Goal: Information Seeking & Learning: Learn about a topic

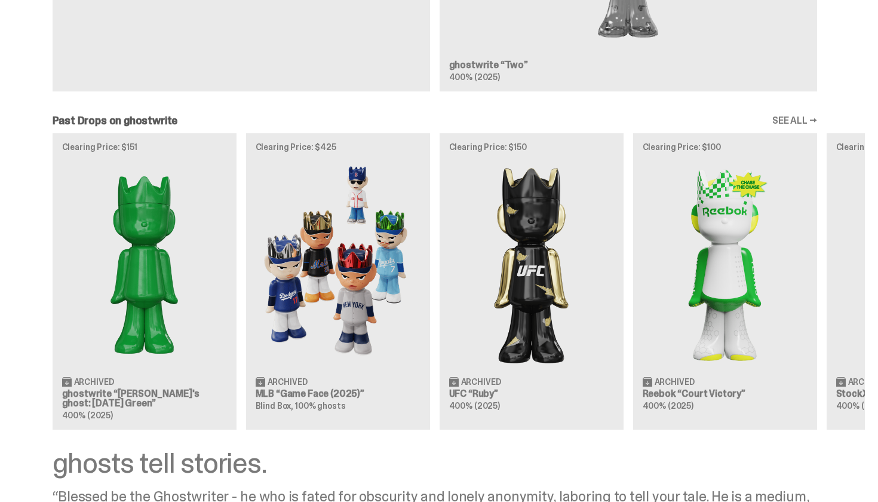
scroll to position [916, 0]
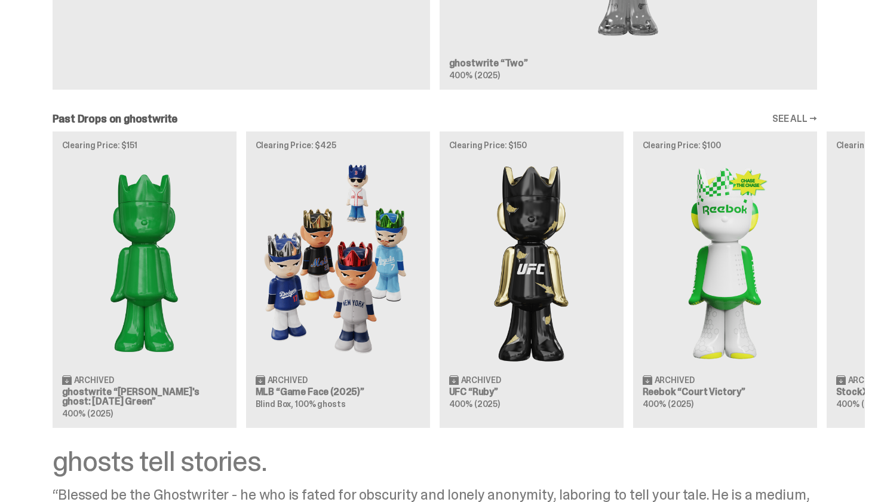
click at [313, 274] on img at bounding box center [338, 262] width 165 height 206
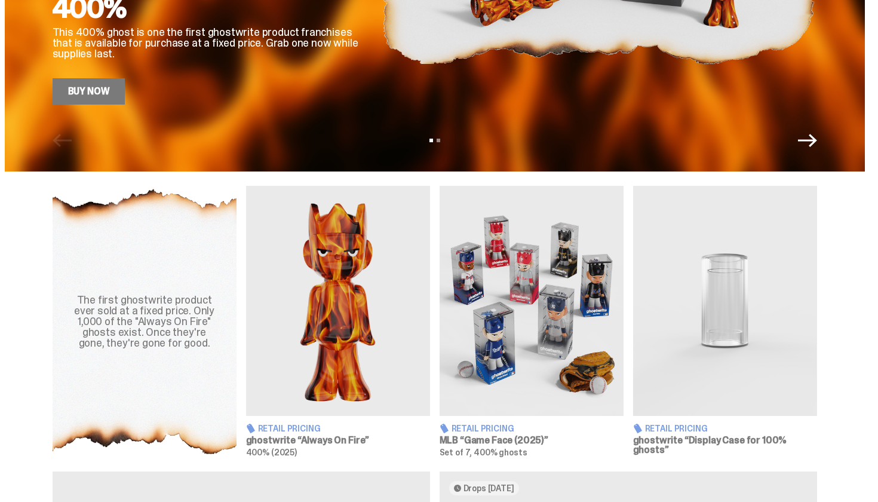
scroll to position [346, 0]
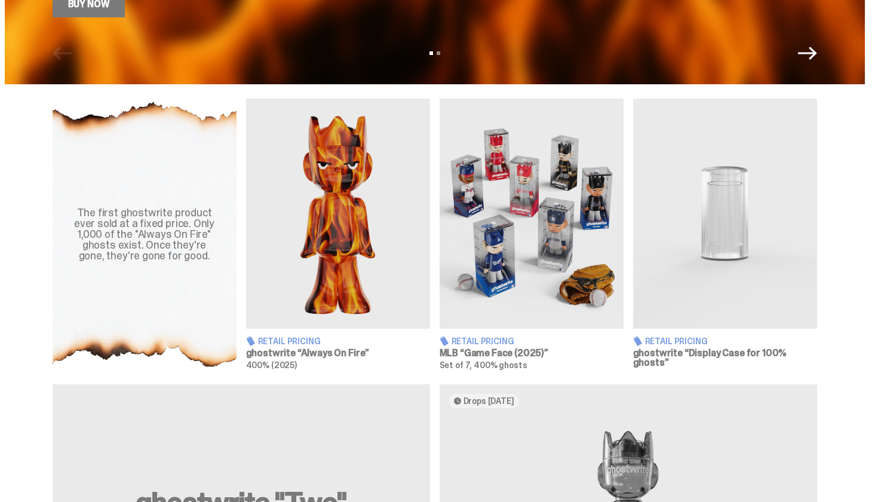
click at [537, 234] on img at bounding box center [532, 214] width 184 height 230
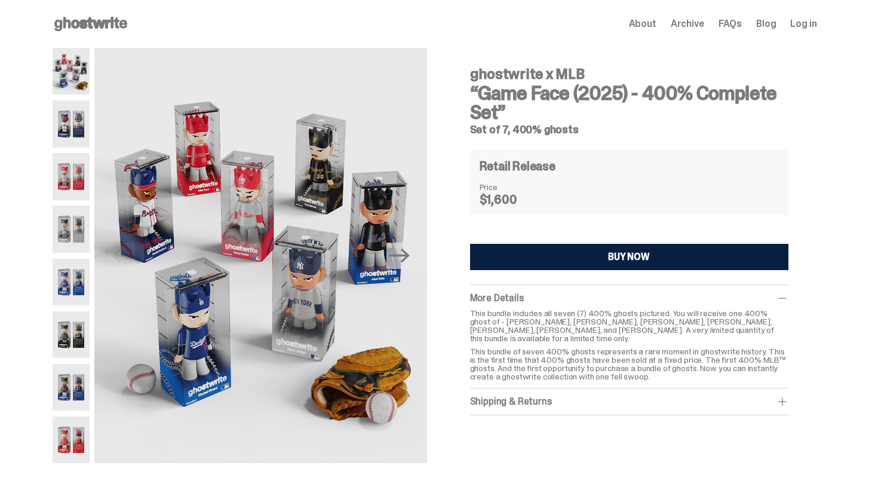
click at [76, 74] on img at bounding box center [72, 71] width 38 height 47
click at [74, 116] on img at bounding box center [72, 123] width 38 height 47
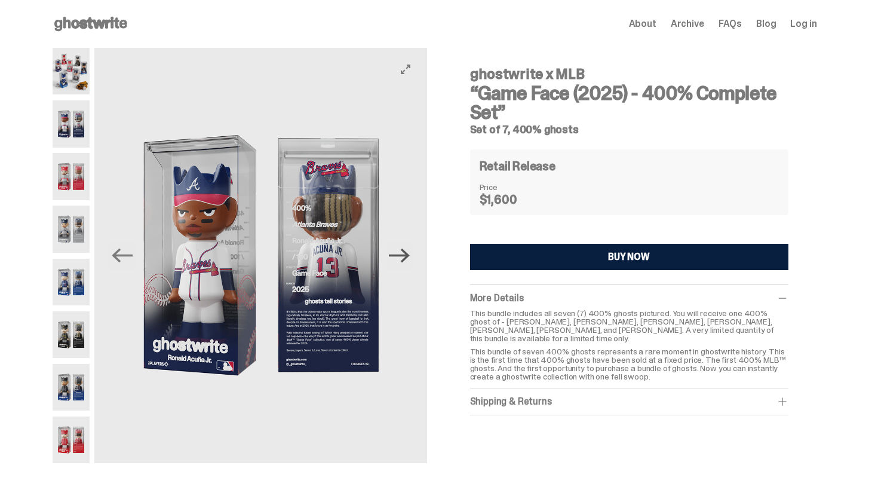
click at [402, 256] on icon "Next" at bounding box center [399, 255] width 21 height 14
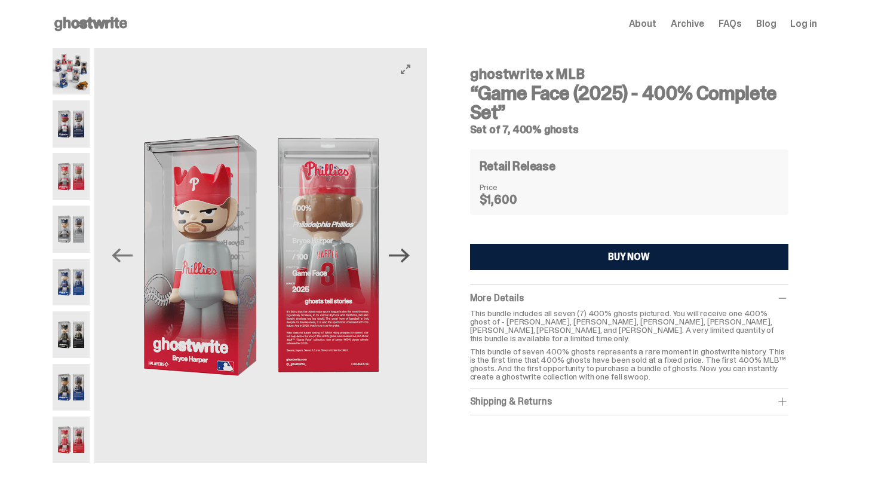
click at [402, 256] on icon "Next" at bounding box center [399, 255] width 21 height 14
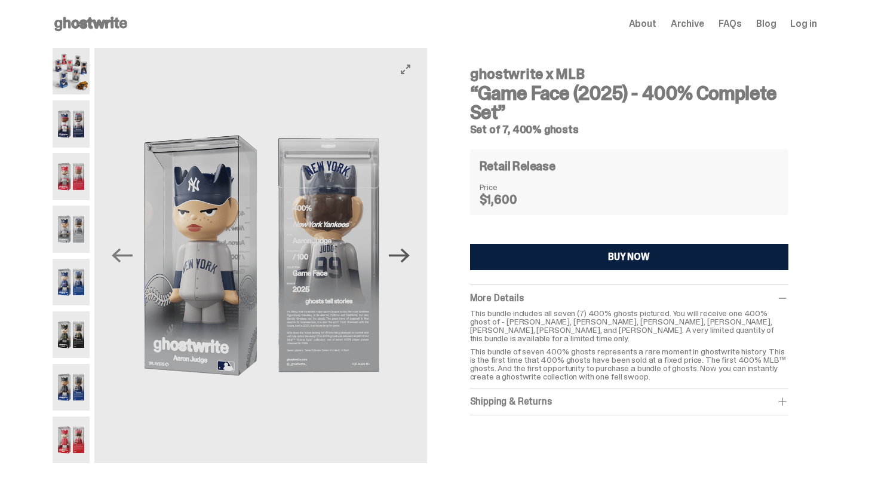
click at [402, 256] on icon "Next" at bounding box center [399, 255] width 21 height 14
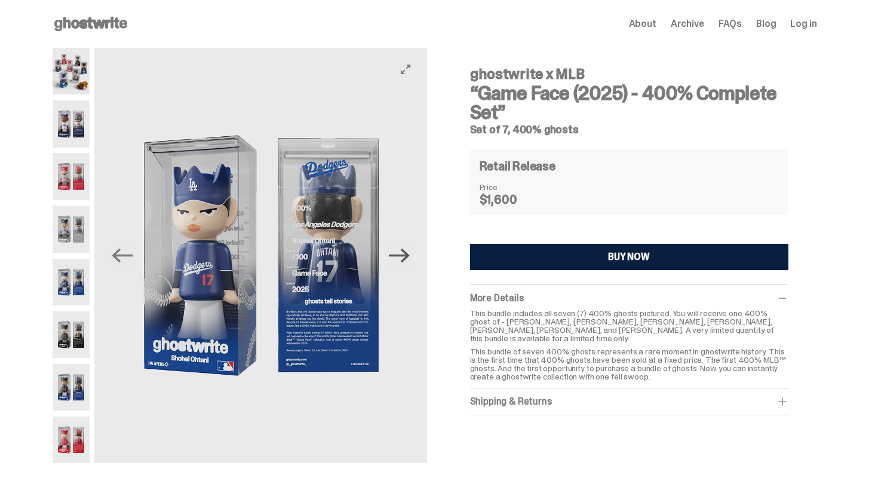
click at [402, 256] on icon "Next" at bounding box center [399, 255] width 21 height 14
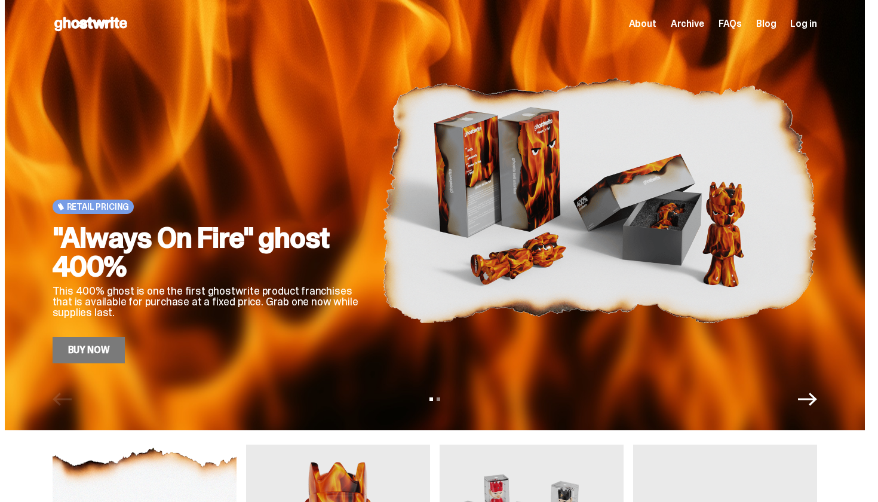
click at [817, 399] on icon "Next" at bounding box center [807, 398] width 19 height 13
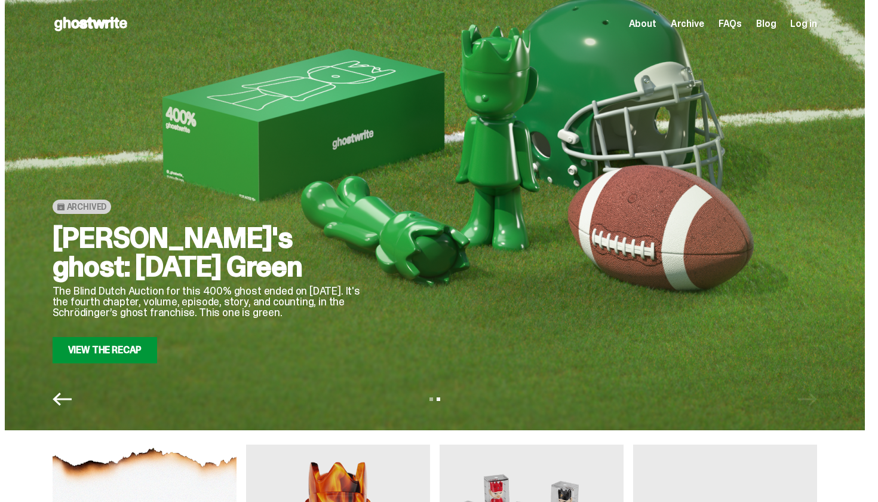
click at [433, 177] on div at bounding box center [599, 200] width 435 height 326
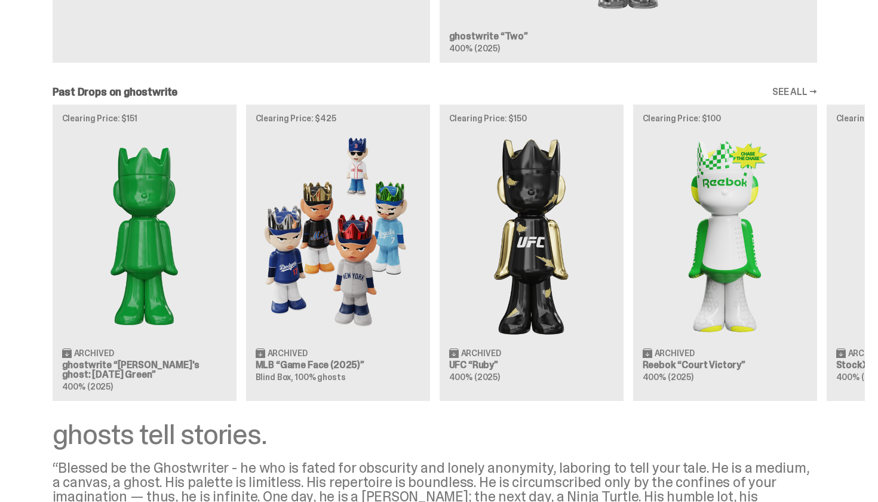
scroll to position [946, 0]
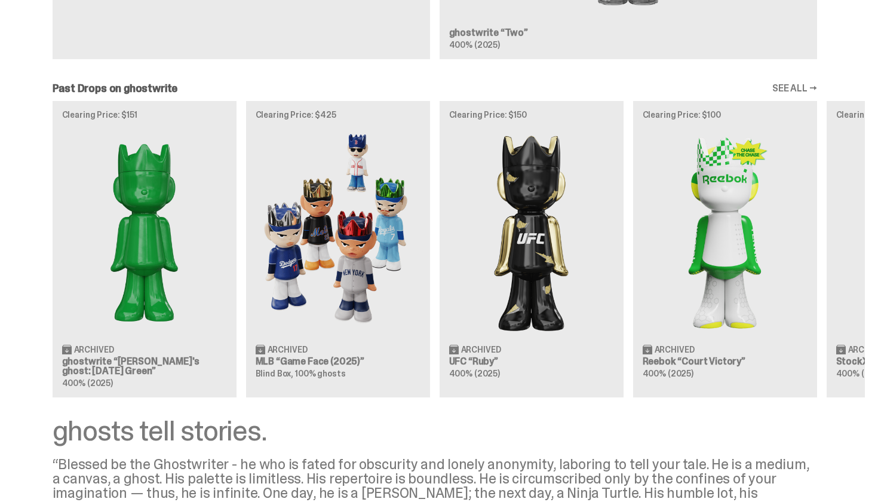
click at [149, 230] on img at bounding box center [144, 231] width 165 height 206
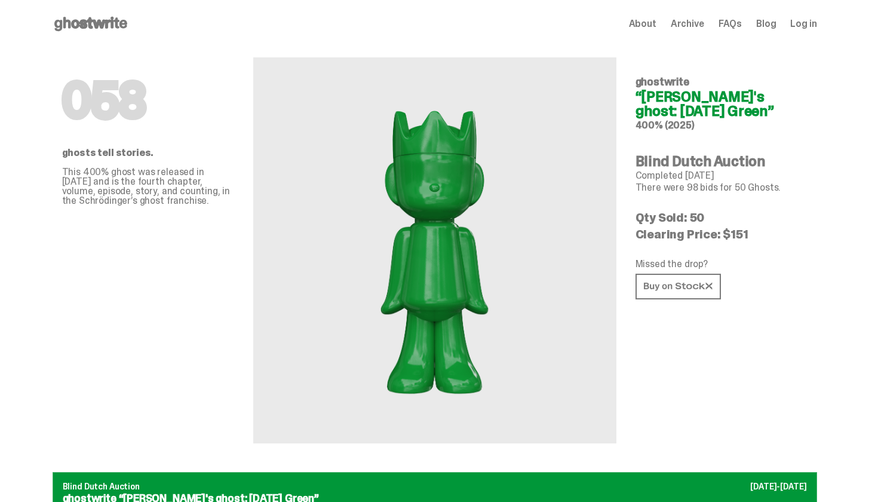
scroll to position [946, 0]
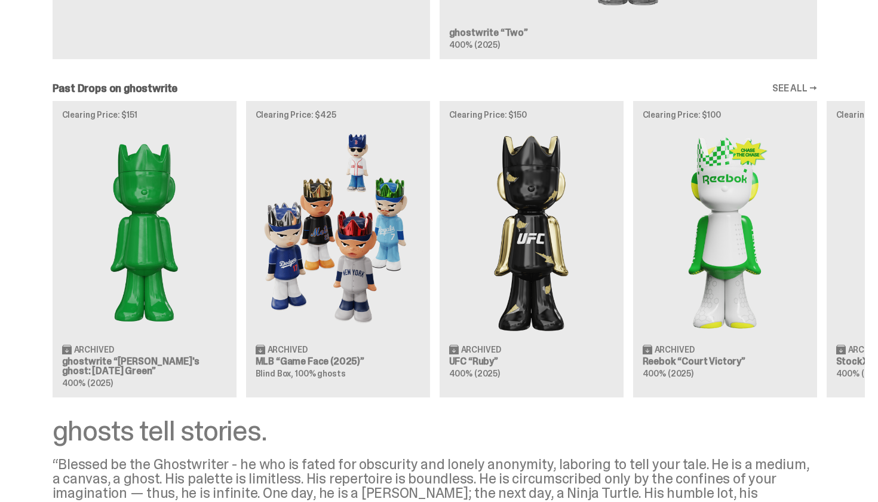
click at [800, 89] on link "SEE ALL →" at bounding box center [794, 89] width 45 height 10
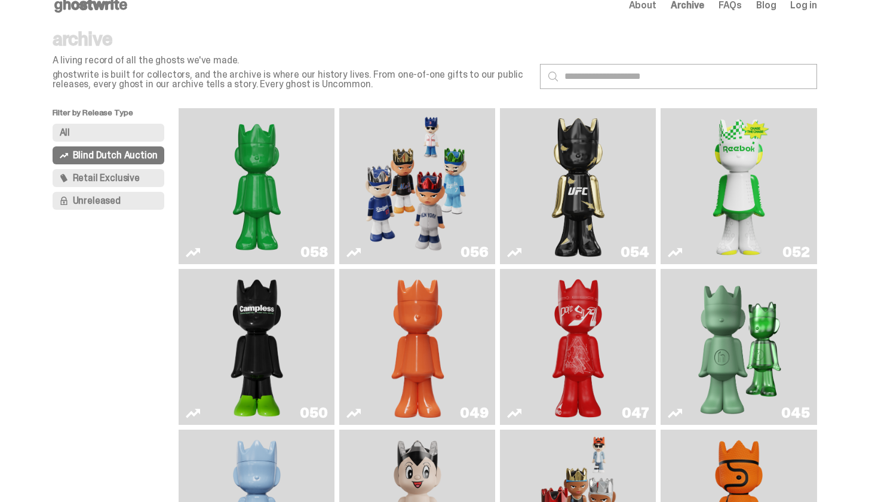
scroll to position [13, 0]
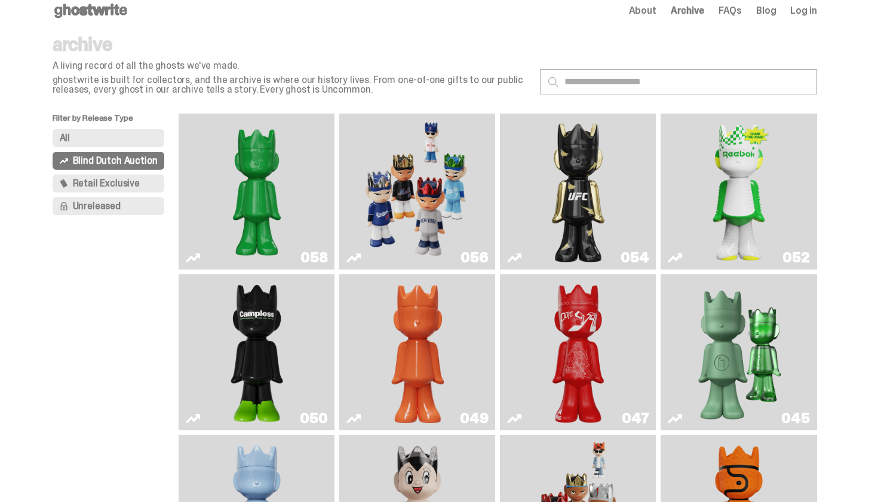
click at [107, 183] on span "Retail Exclusive" at bounding box center [106, 184] width 67 height 10
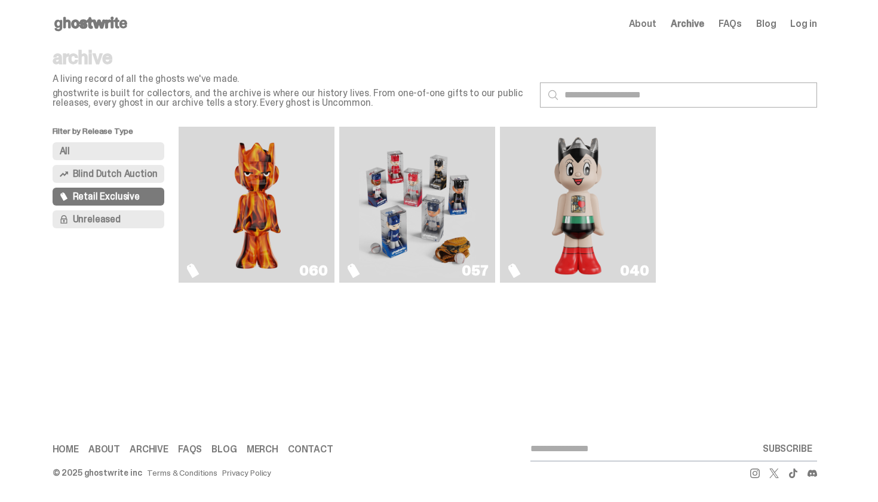
click at [270, 202] on img "Always On Fire" at bounding box center [256, 204] width 117 height 146
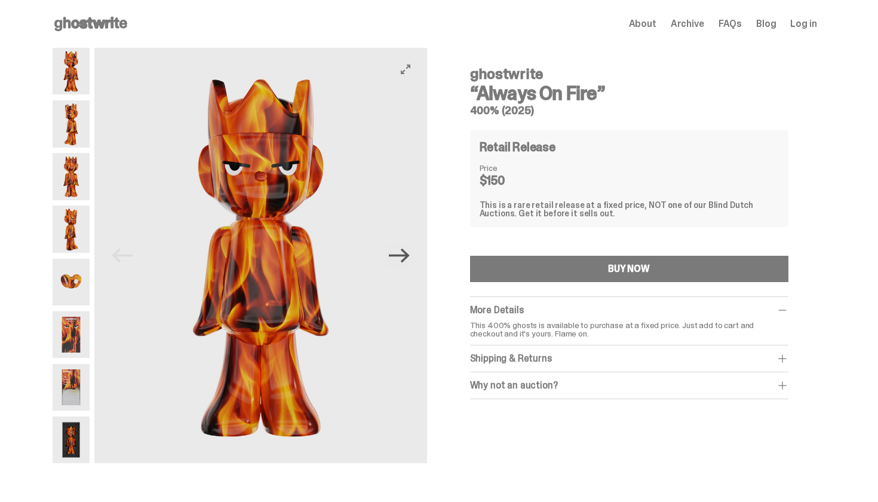
click at [404, 257] on icon "Next" at bounding box center [399, 255] width 21 height 21
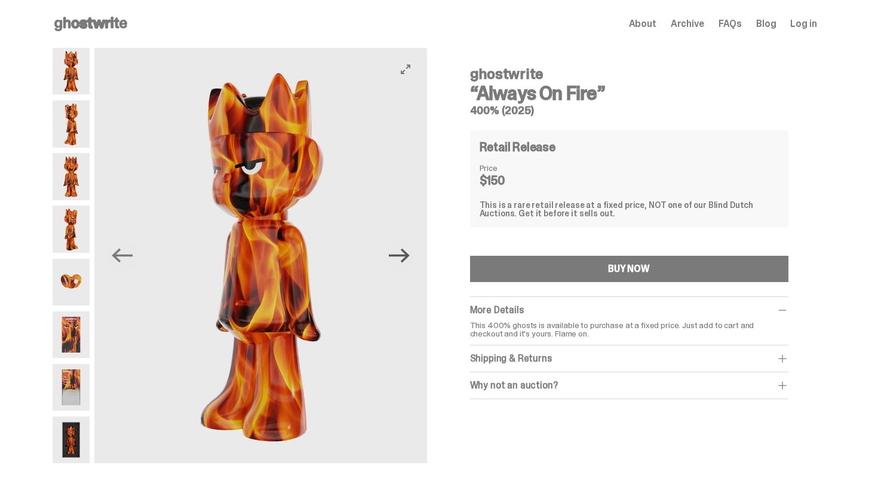
click at [404, 257] on icon "Next" at bounding box center [399, 255] width 21 height 21
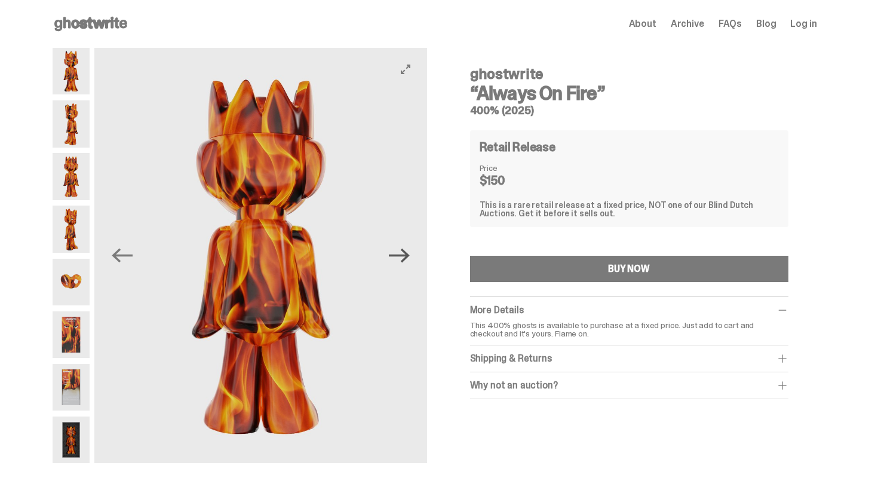
click at [404, 257] on icon "Next" at bounding box center [399, 255] width 21 height 21
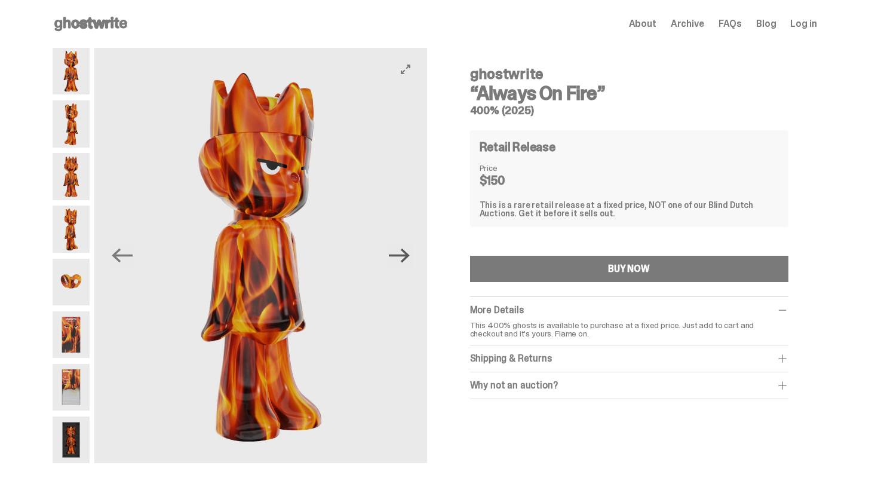
click at [404, 257] on icon "Next" at bounding box center [399, 255] width 21 height 21
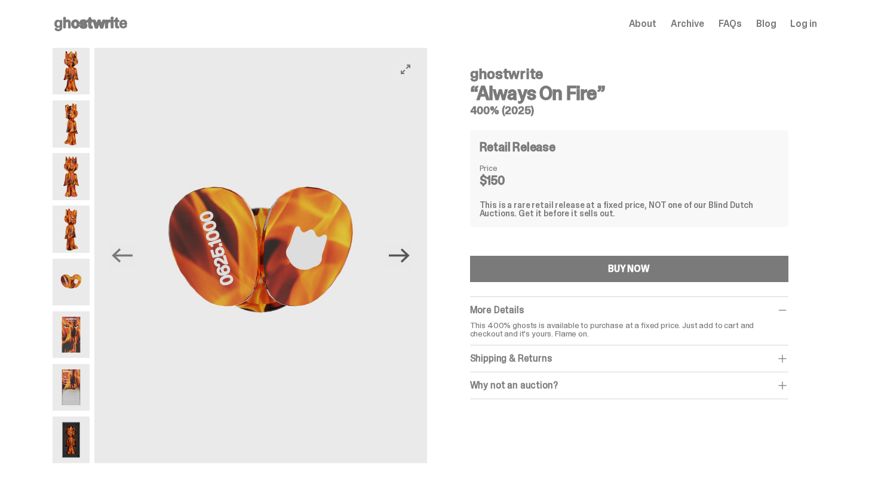
click at [404, 257] on icon "Next" at bounding box center [399, 255] width 21 height 21
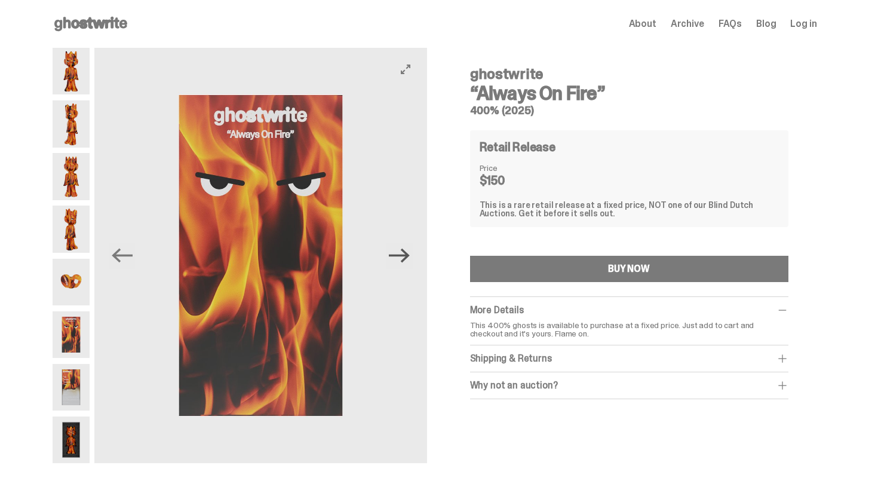
click at [404, 257] on icon "Next" at bounding box center [399, 255] width 21 height 21
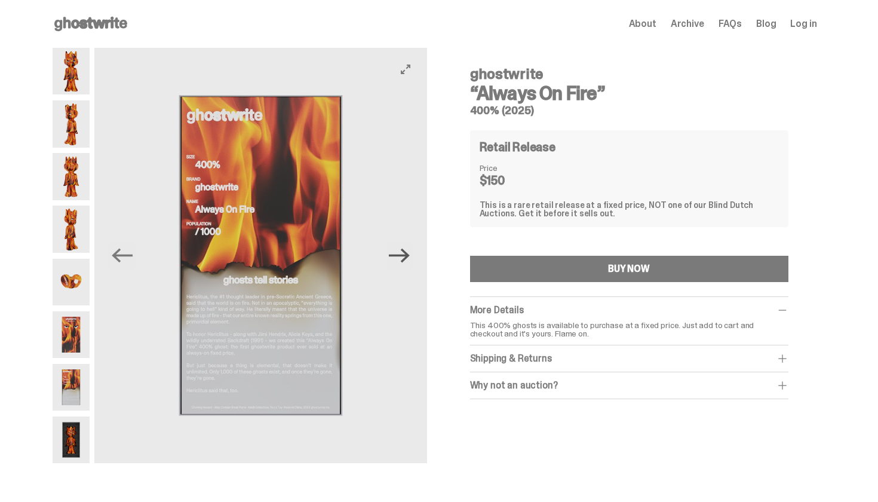
click at [404, 257] on icon "Next" at bounding box center [399, 255] width 21 height 21
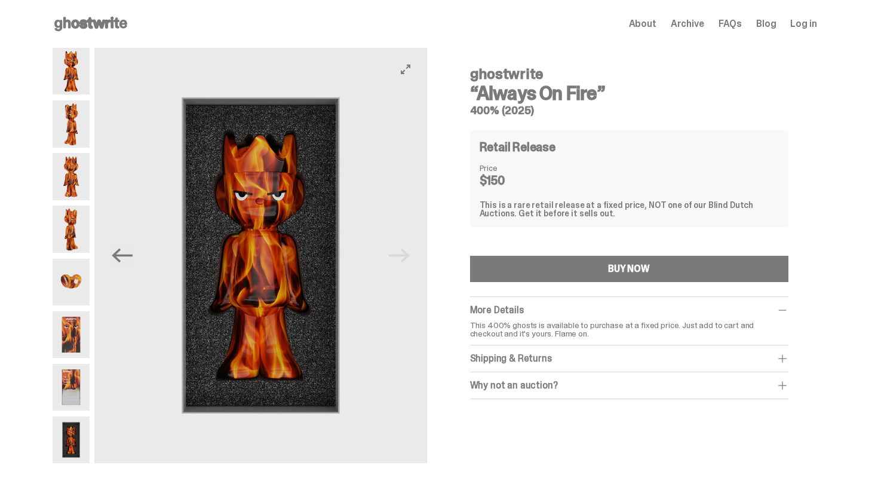
click at [404, 257] on img at bounding box center [260, 255] width 332 height 415
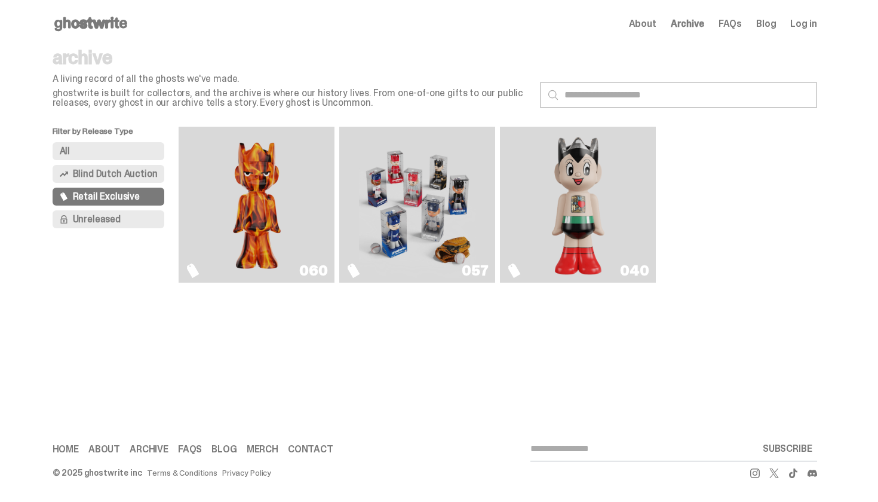
click at [580, 207] on img "Astro Boy (Heart)" at bounding box center [577, 204] width 63 height 146
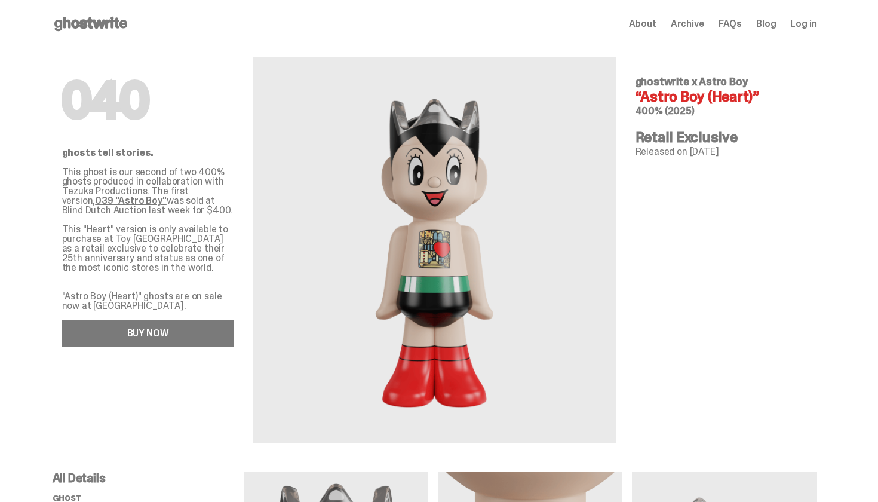
click at [168, 327] on link "BUY NOW" at bounding box center [148, 333] width 172 height 26
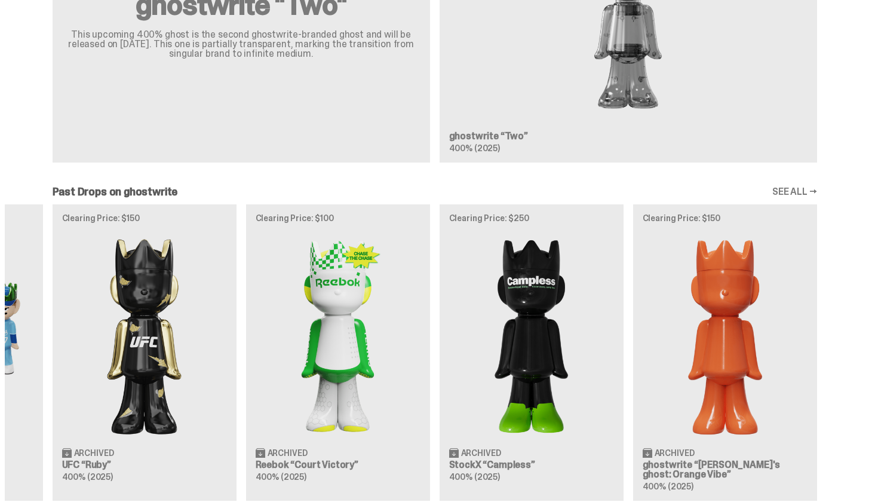
scroll to position [0, 387]
